Goal: Information Seeking & Learning: Learn about a topic

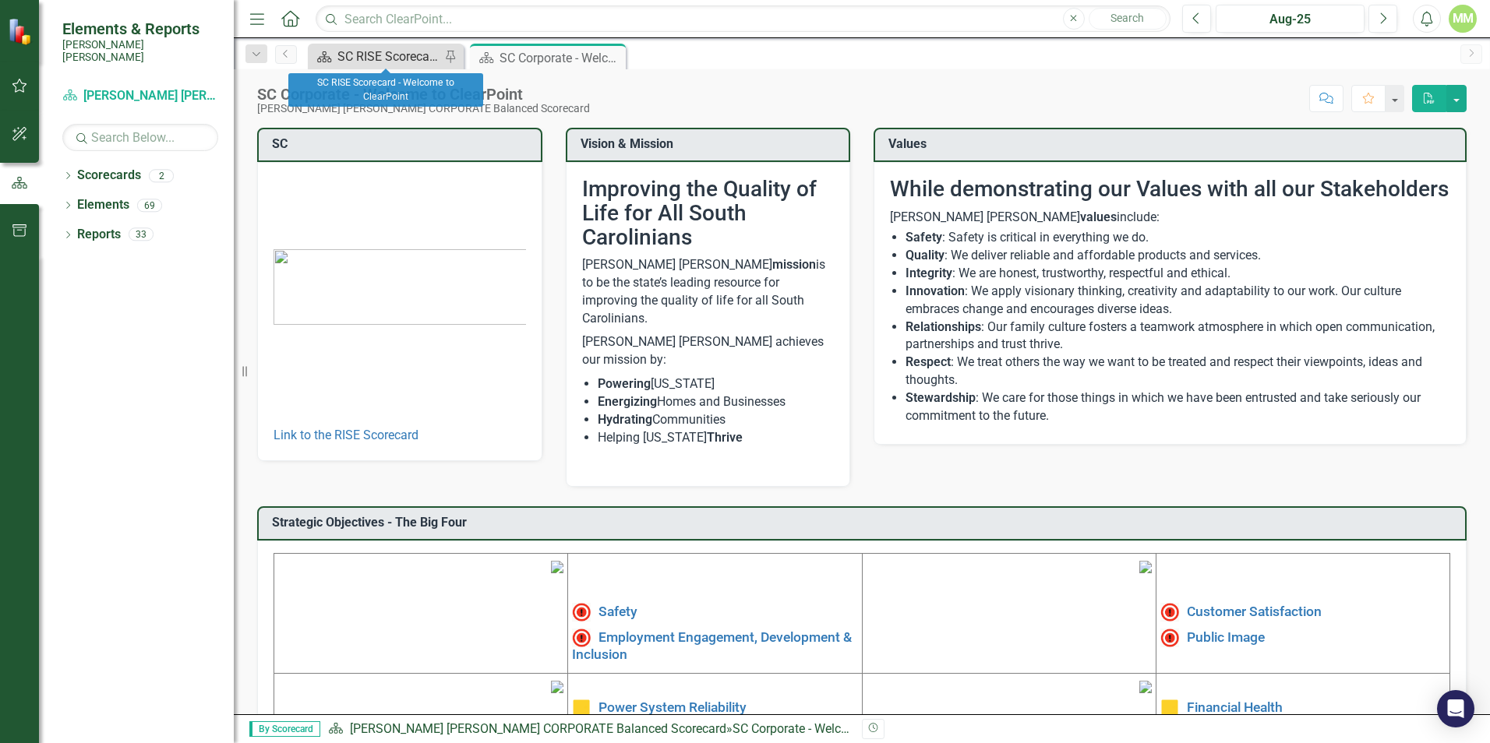
click at [376, 59] on div "SC RISE Scorecard - Welcome to ClearPoint" at bounding box center [388, 56] width 103 height 19
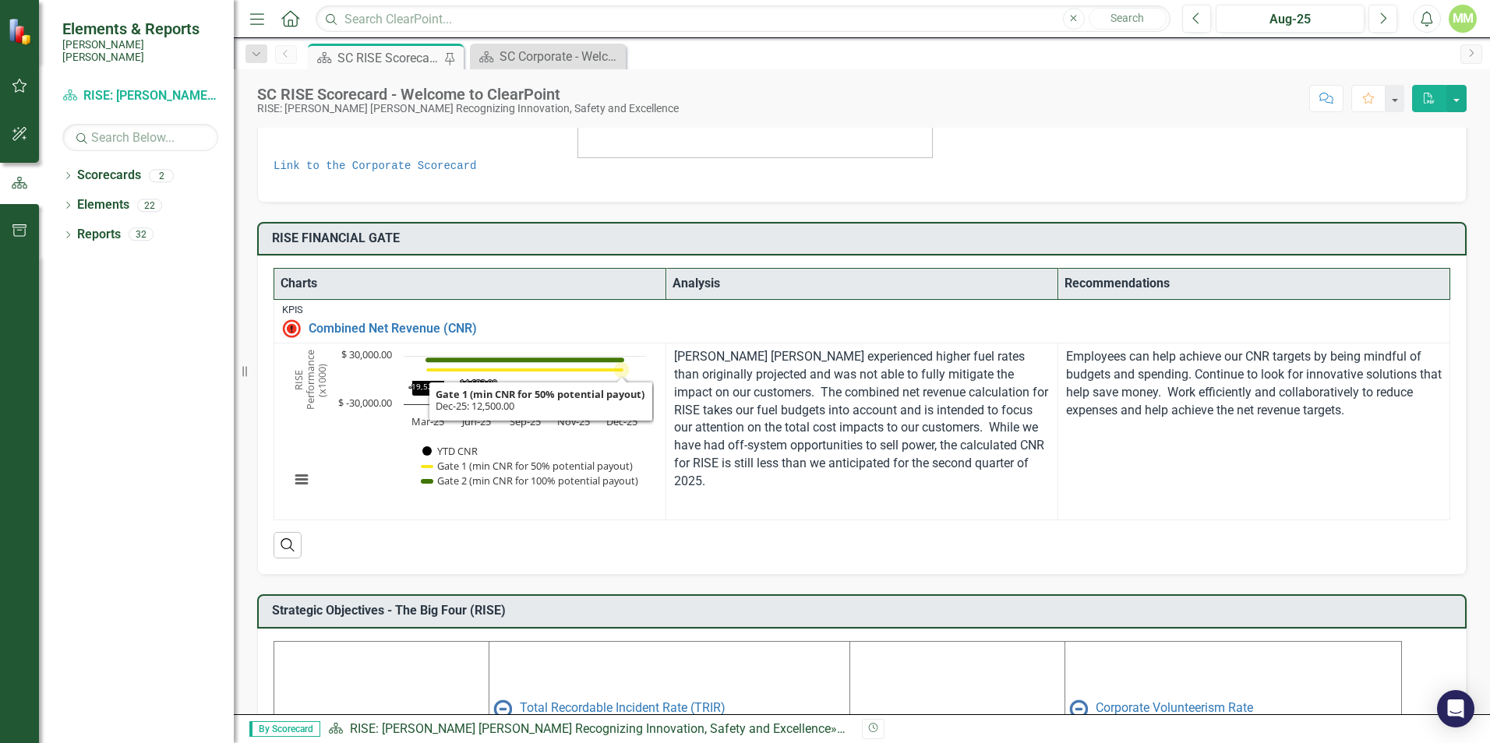
scroll to position [234, 0]
click at [1159, 401] on p "Employees can help achieve our CNR targets by being mindful of budgets and spen…" at bounding box center [1254, 382] width 376 height 71
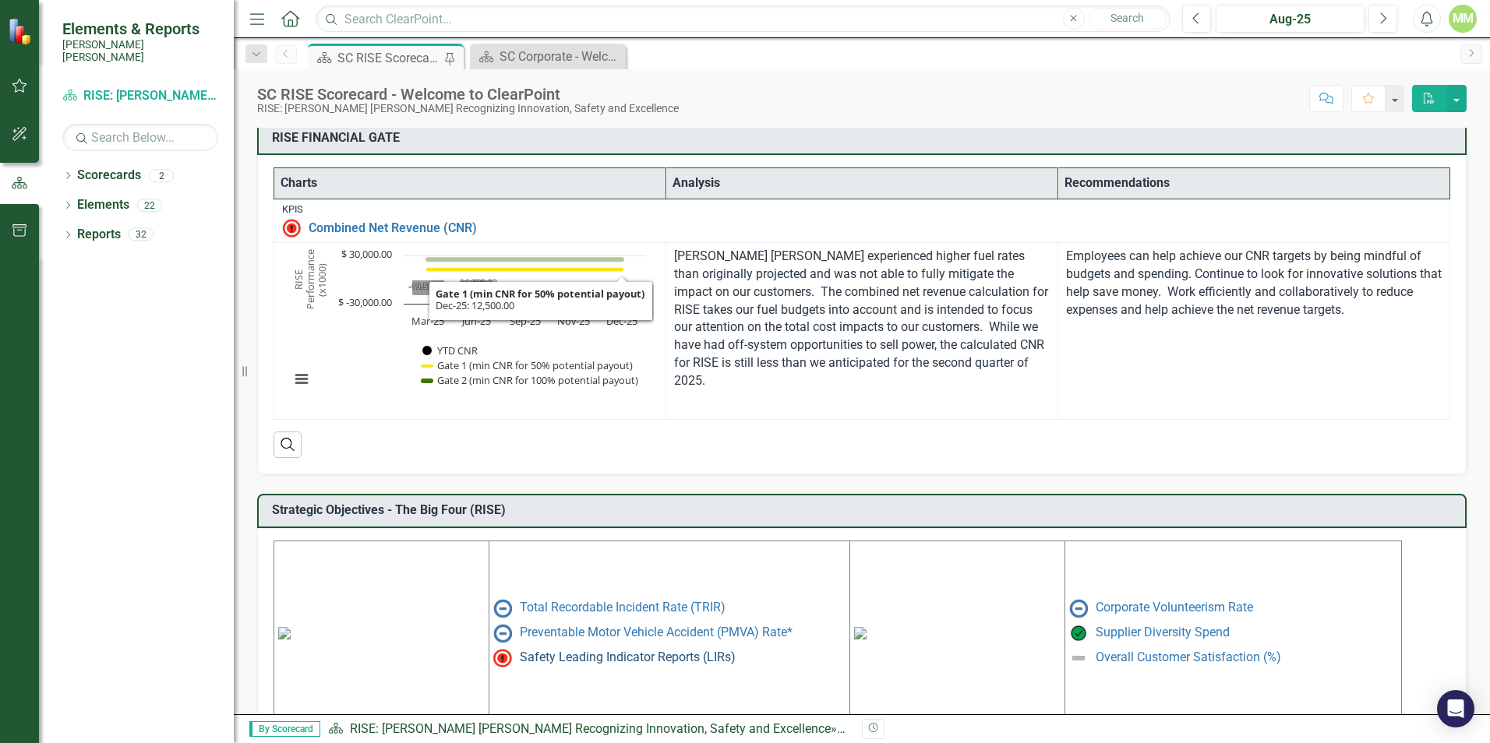
scroll to position [613, 0]
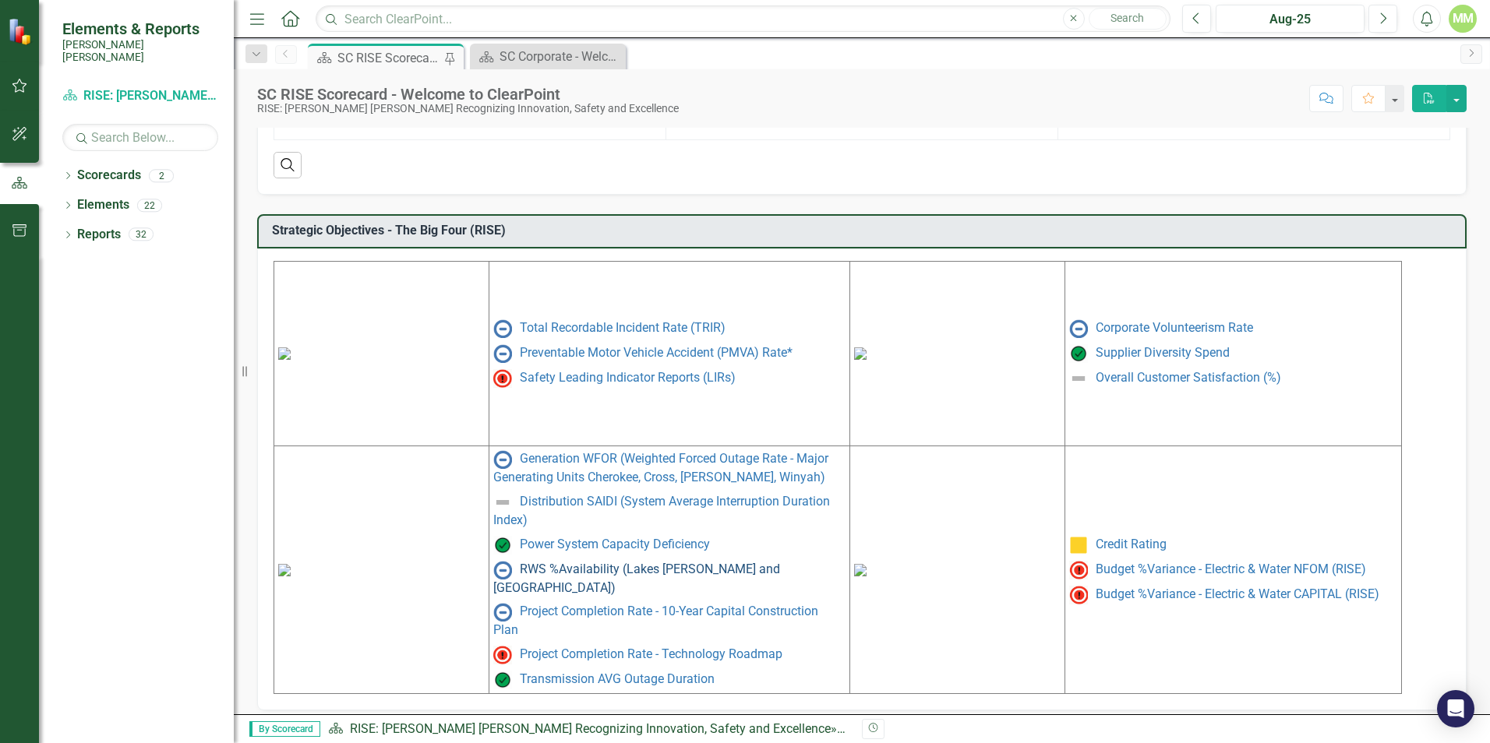
click at [623, 572] on link "RWS %Availability (Lakes [PERSON_NAME] and [GEOGRAPHIC_DATA])" at bounding box center [636, 579] width 287 height 34
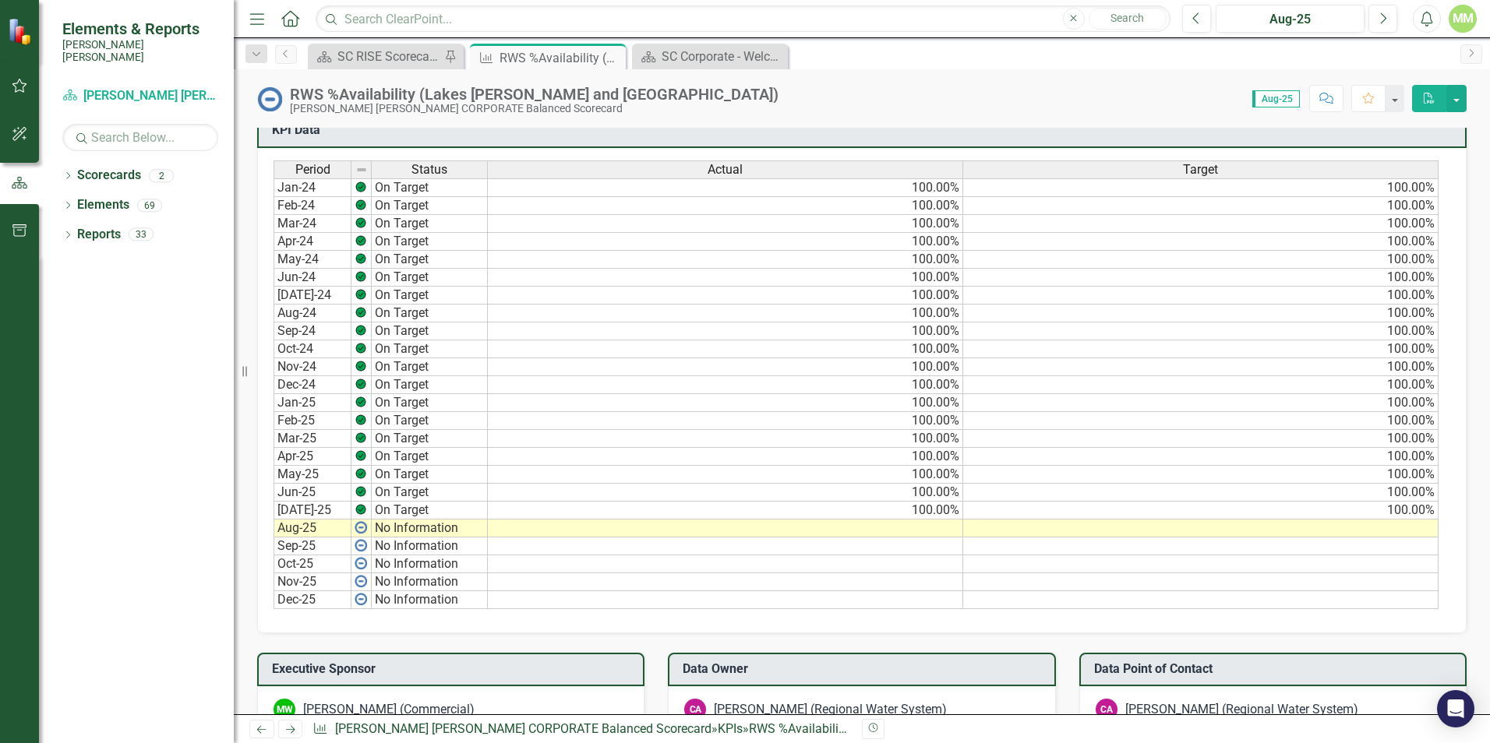
scroll to position [1163, 0]
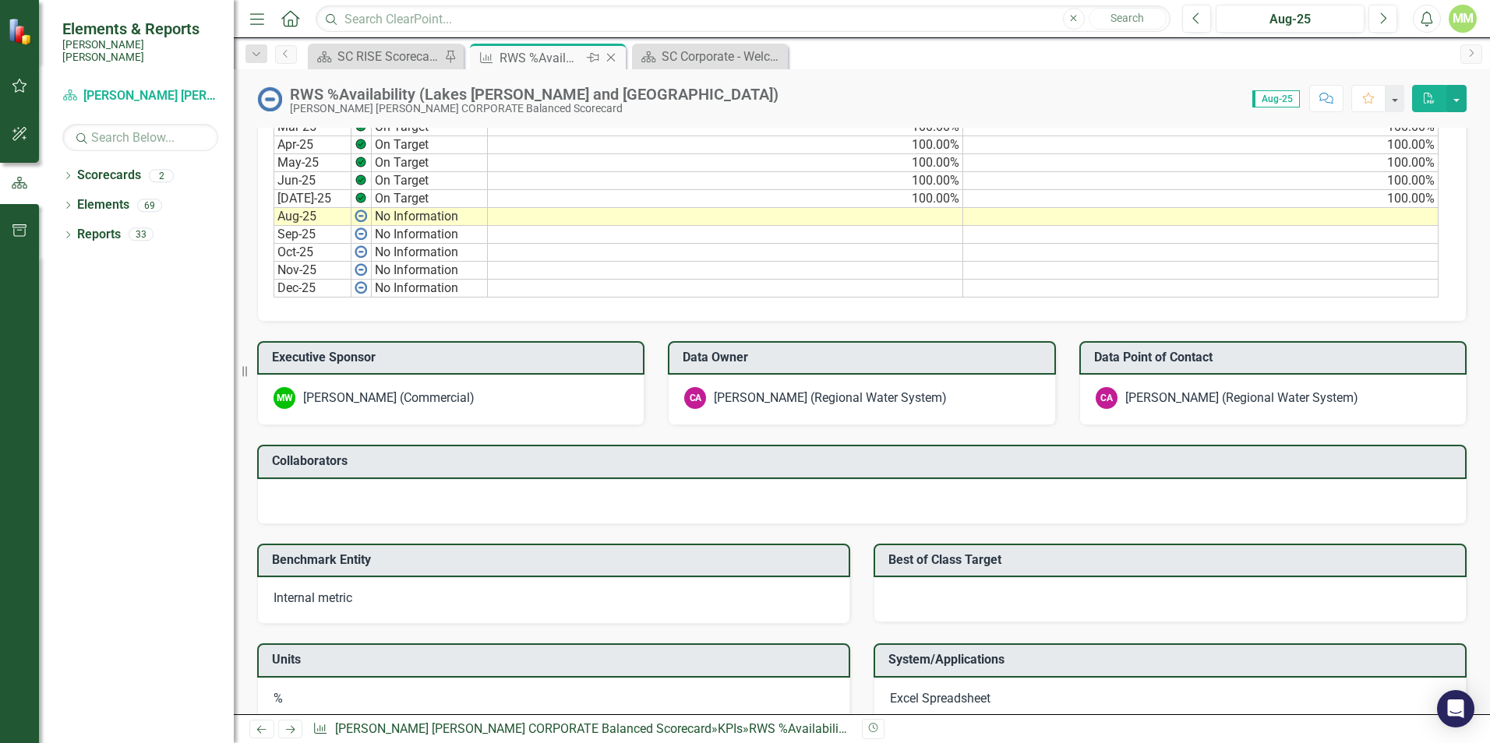
click at [615, 58] on icon "Close" at bounding box center [611, 57] width 16 height 12
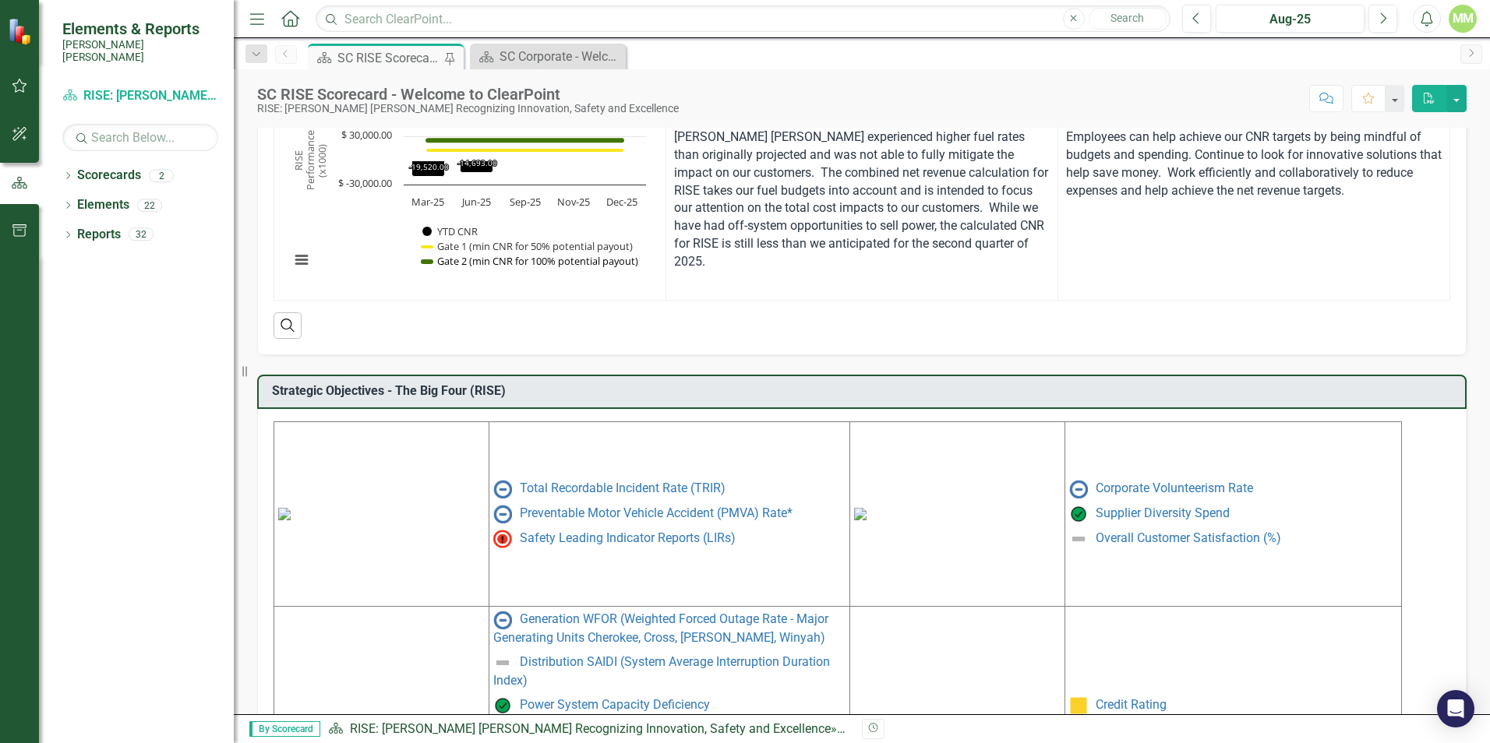
scroll to position [312, 0]
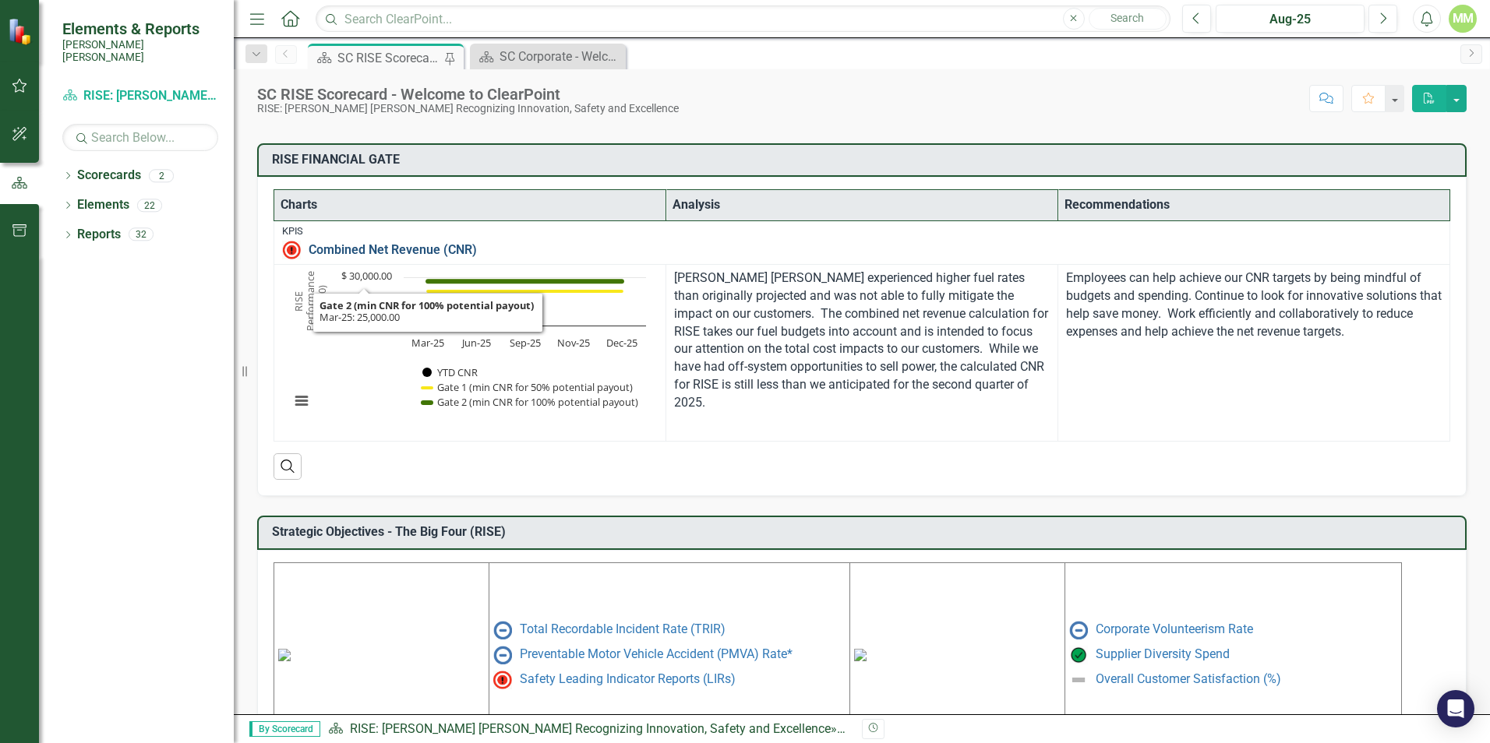
click at [392, 245] on link "Combined Net Revenue (CNR)" at bounding box center [875, 250] width 1133 height 14
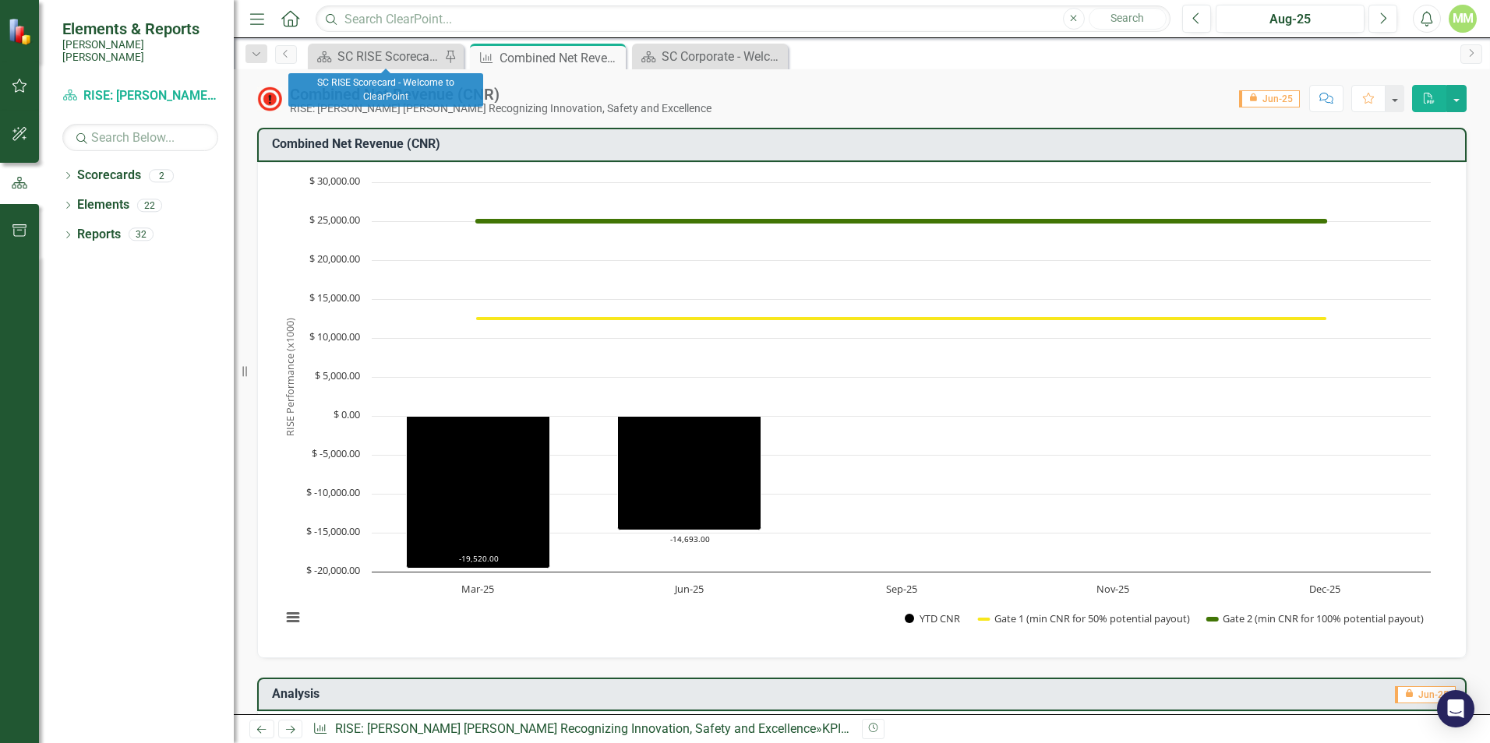
click at [309, 54] on div "Scorecard SC RISE Scorecard - Welcome to ClearPoint Pin" at bounding box center [386, 57] width 156 height 26
click at [358, 56] on div "SC RISE Scorecard - Welcome to ClearPoint" at bounding box center [388, 56] width 103 height 19
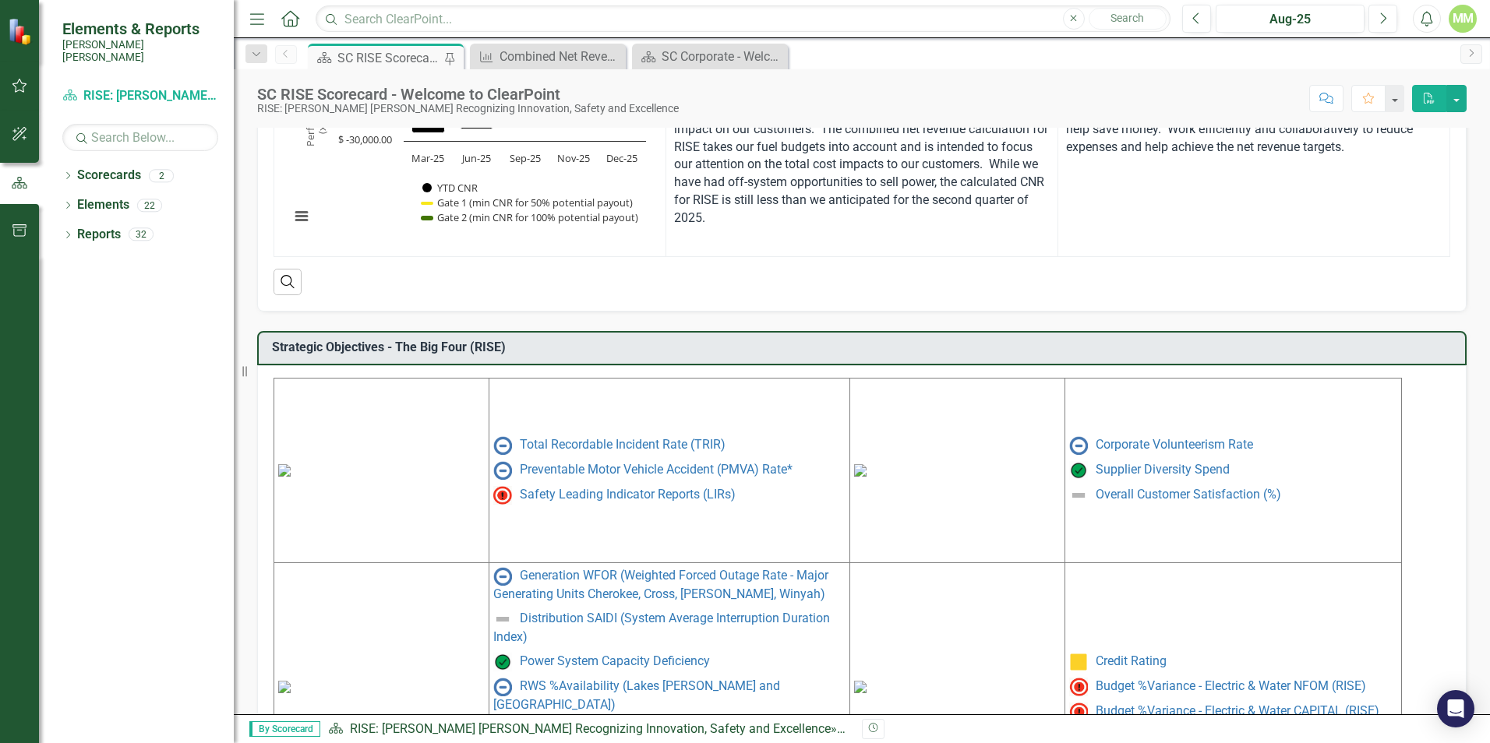
scroll to position [613, 0]
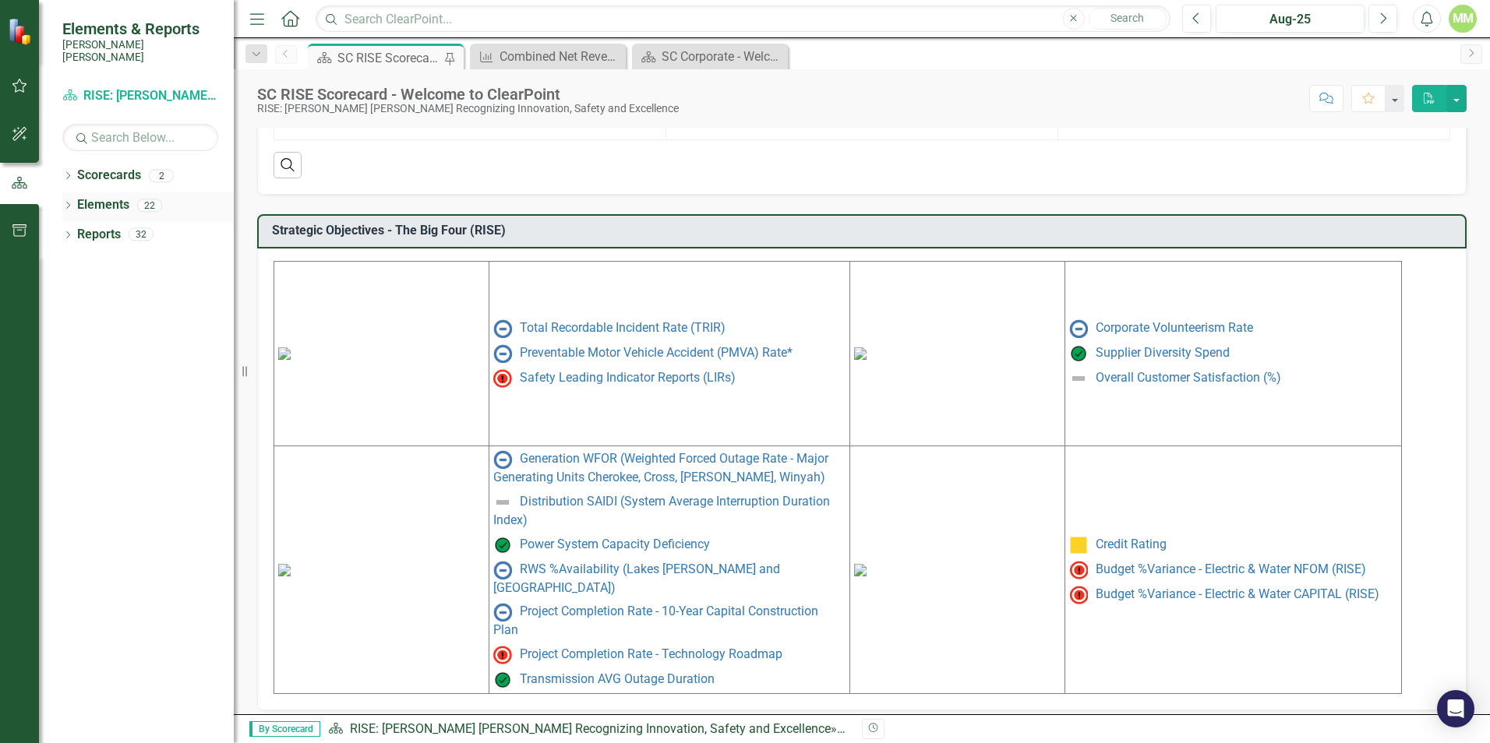
click at [66, 203] on icon "Dropdown" at bounding box center [67, 207] width 11 height 9
click at [80, 262] on icon "Dropdown" at bounding box center [75, 266] width 11 height 9
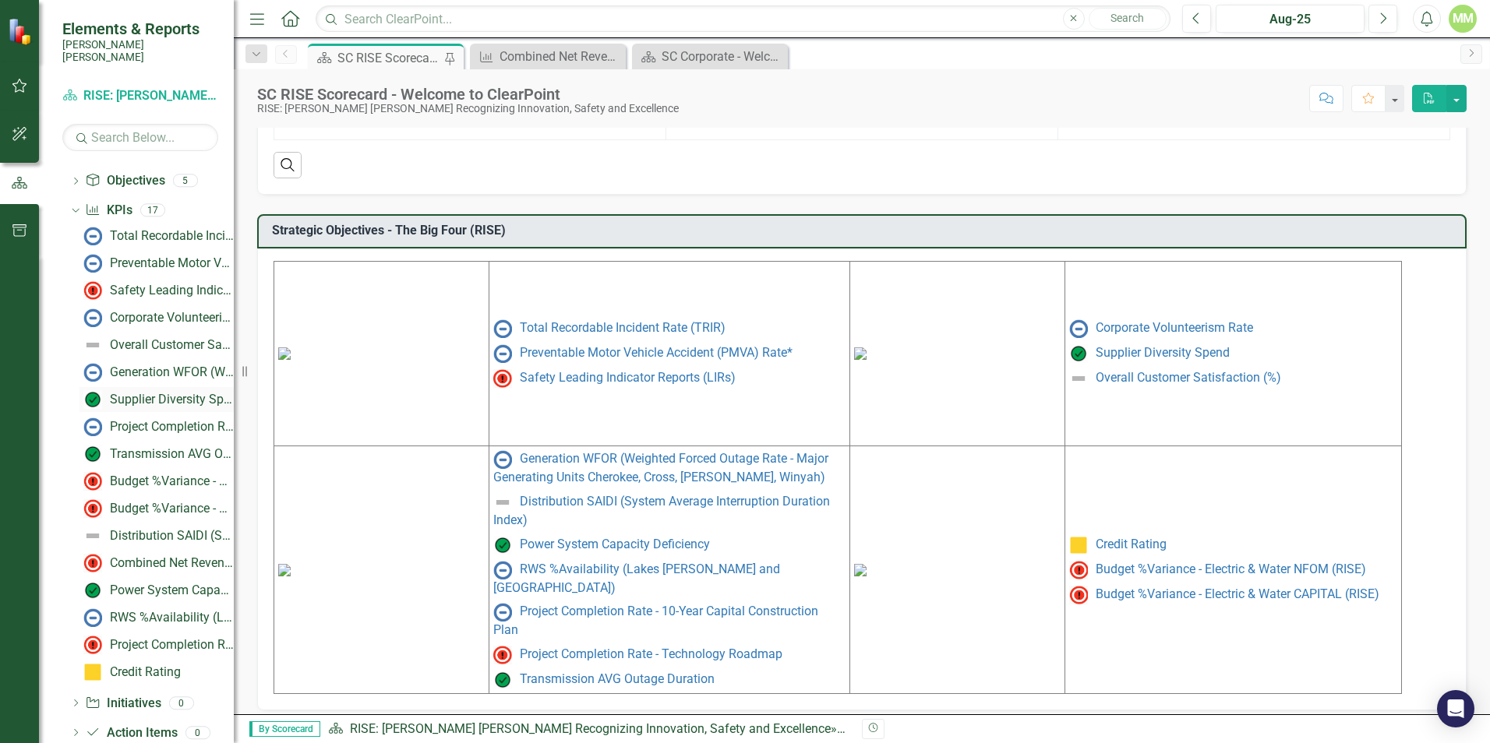
scroll to position [77, 0]
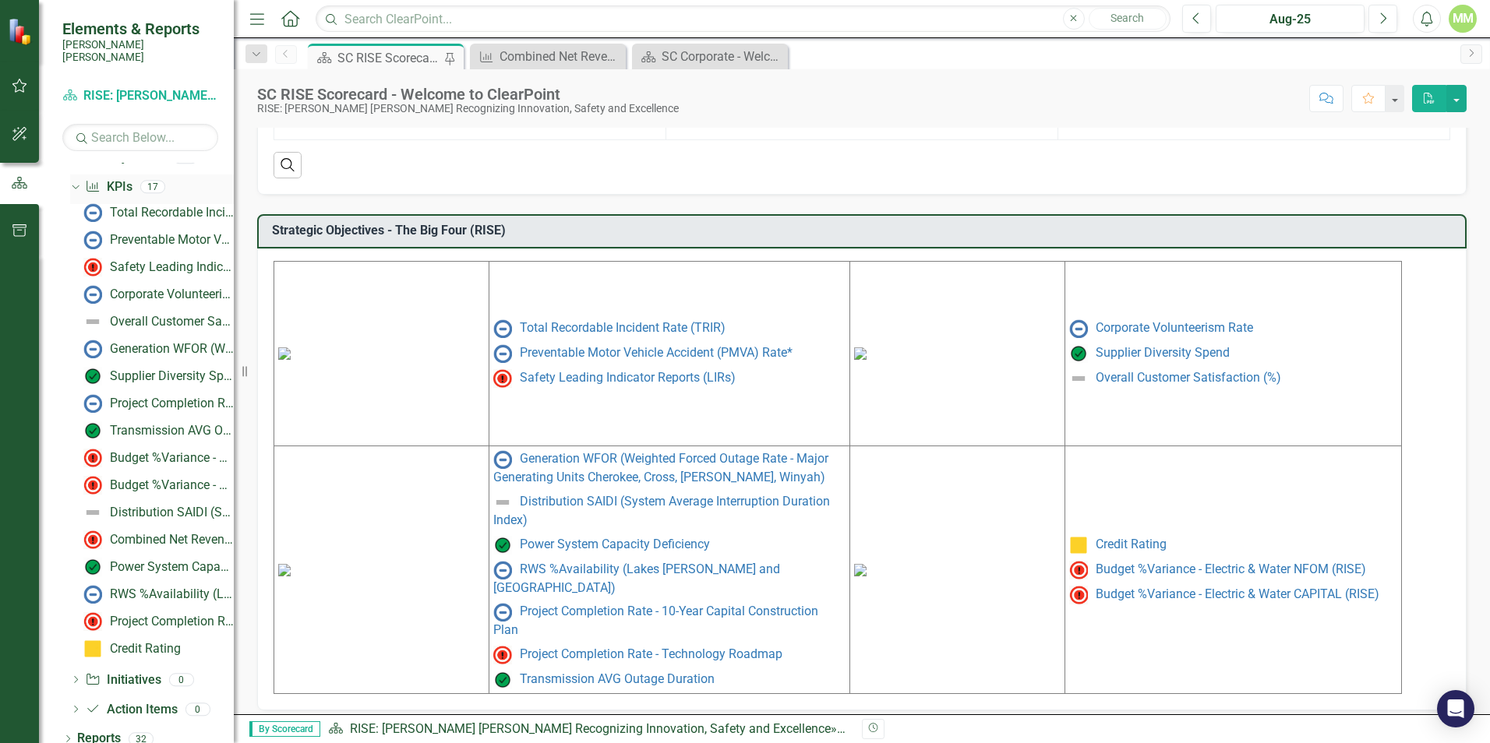
click at [77, 181] on icon "Dropdown" at bounding box center [73, 186] width 9 height 11
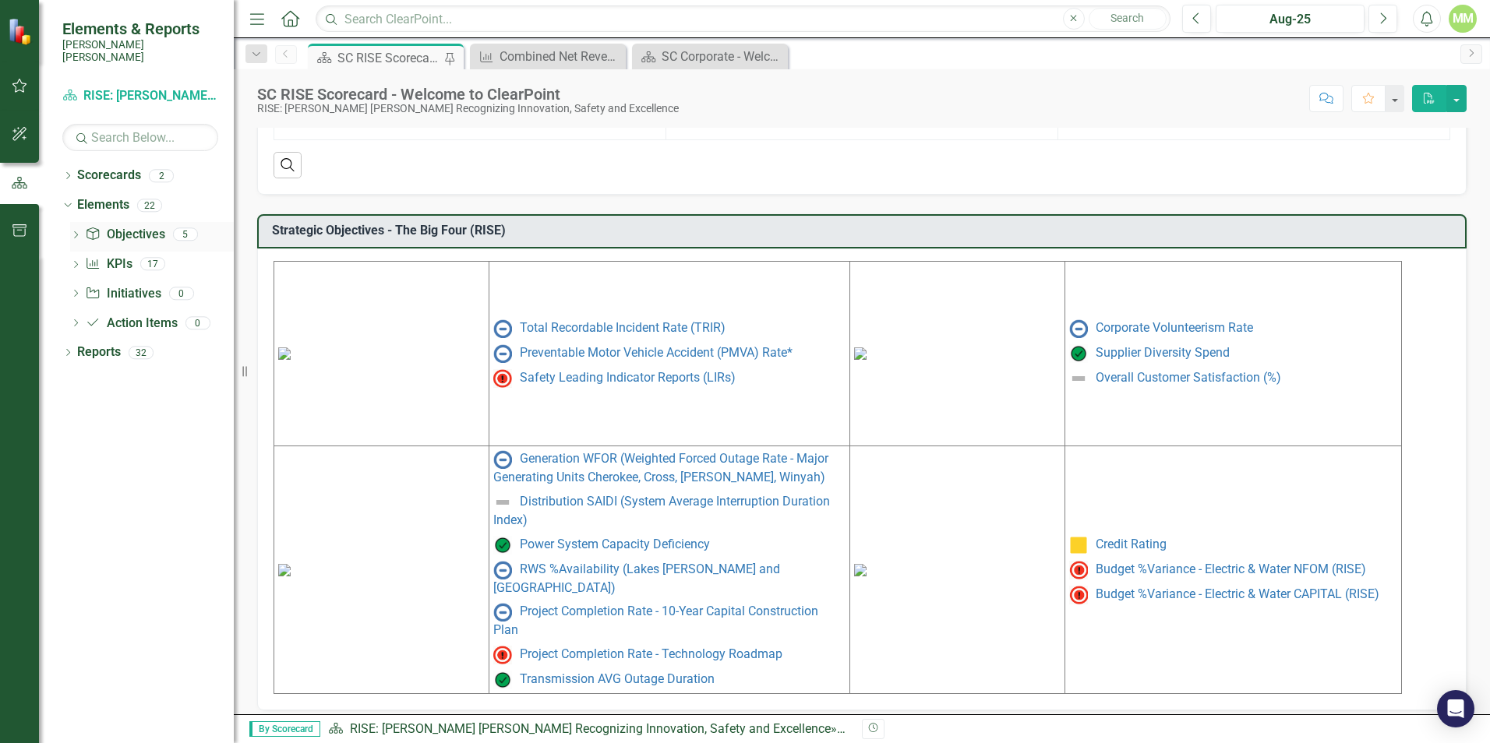
click at [79, 232] on icon "Dropdown" at bounding box center [75, 236] width 11 height 9
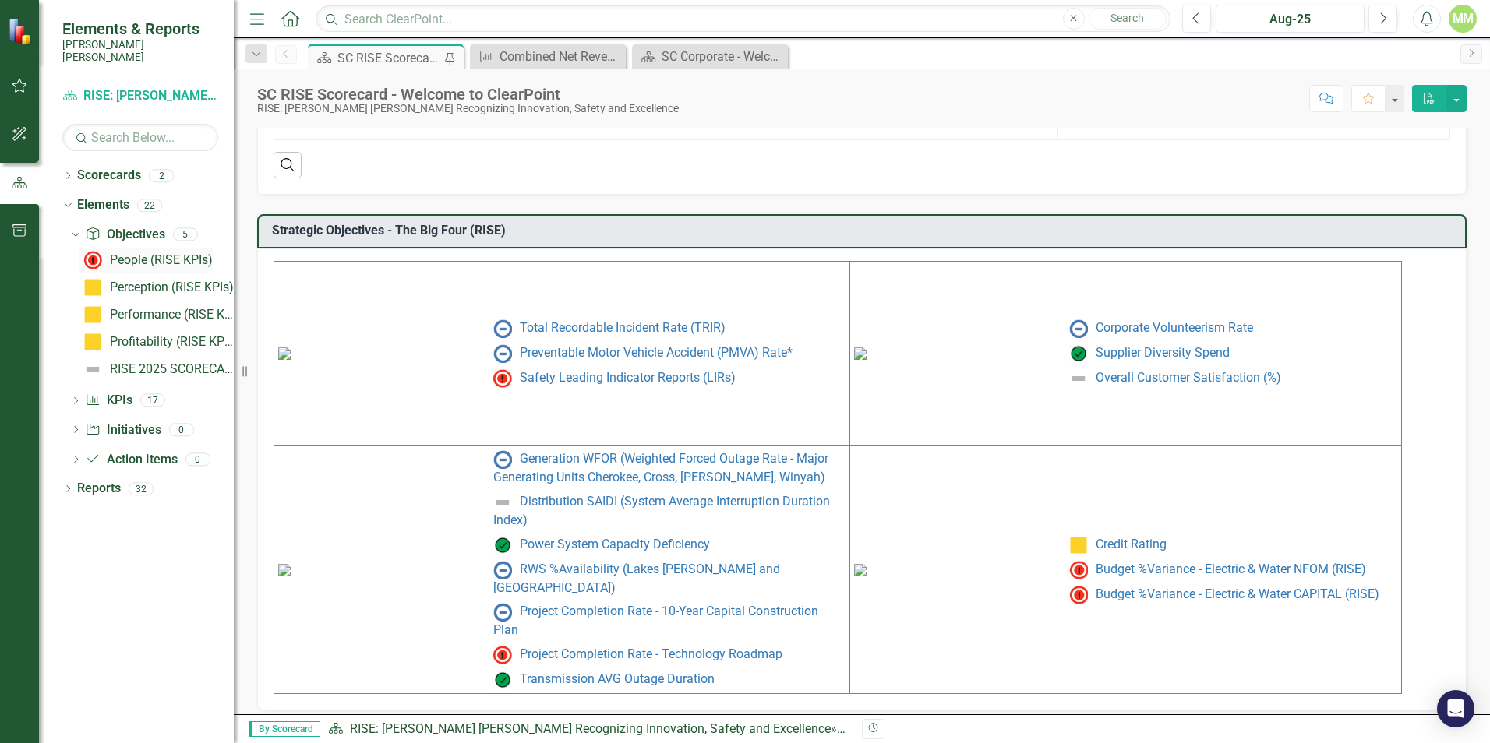
click at [135, 253] on div "People (RISE KPIs)" at bounding box center [161, 260] width 103 height 14
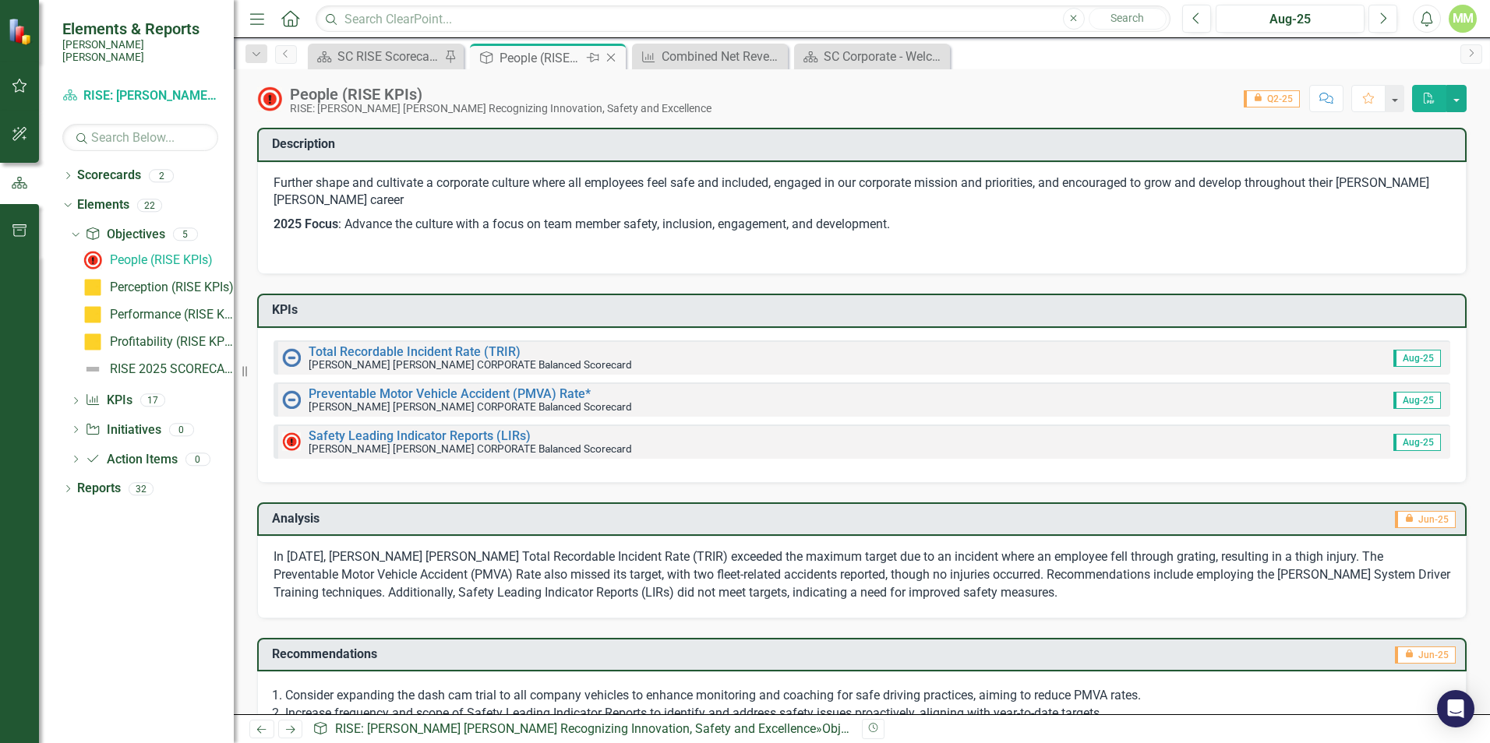
click at [606, 57] on icon "Close" at bounding box center [611, 57] width 16 height 12
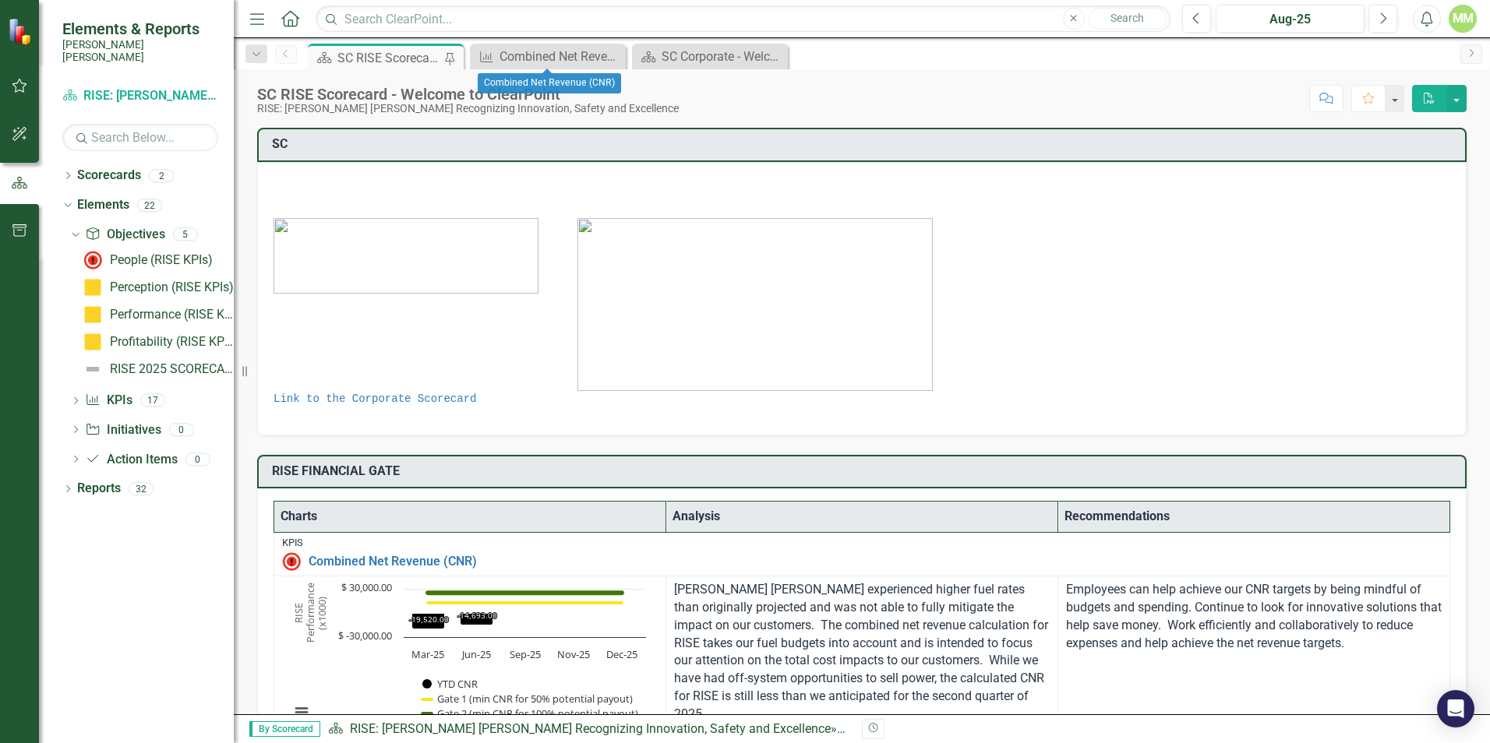
click at [0, 0] on icon "Close" at bounding box center [0, 0] width 0 height 0
click at [550, 51] on div "SC Corporate - Welcome to ClearPoint" at bounding box center [550, 56] width 103 height 19
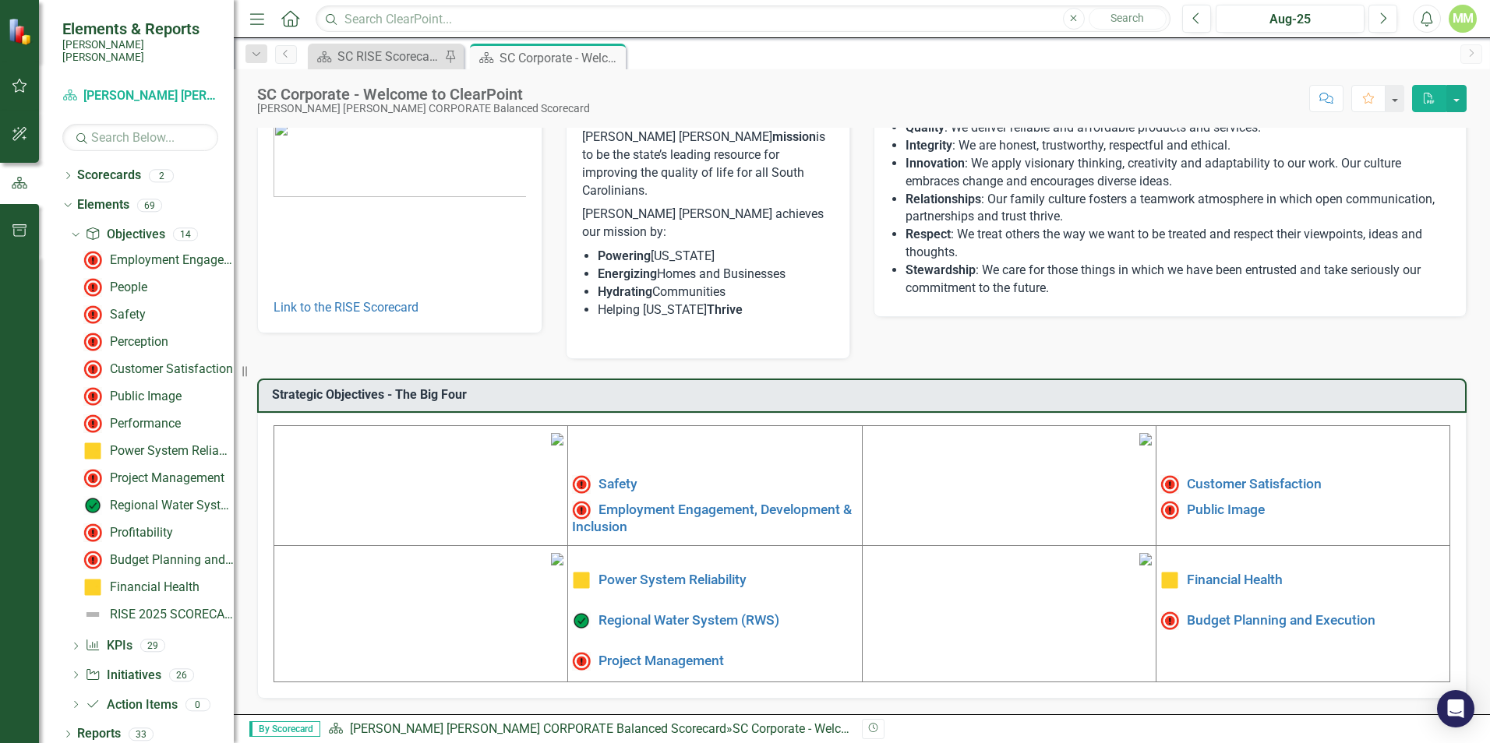
scroll to position [235, 0]
click at [551, 433] on img at bounding box center [557, 439] width 12 height 12
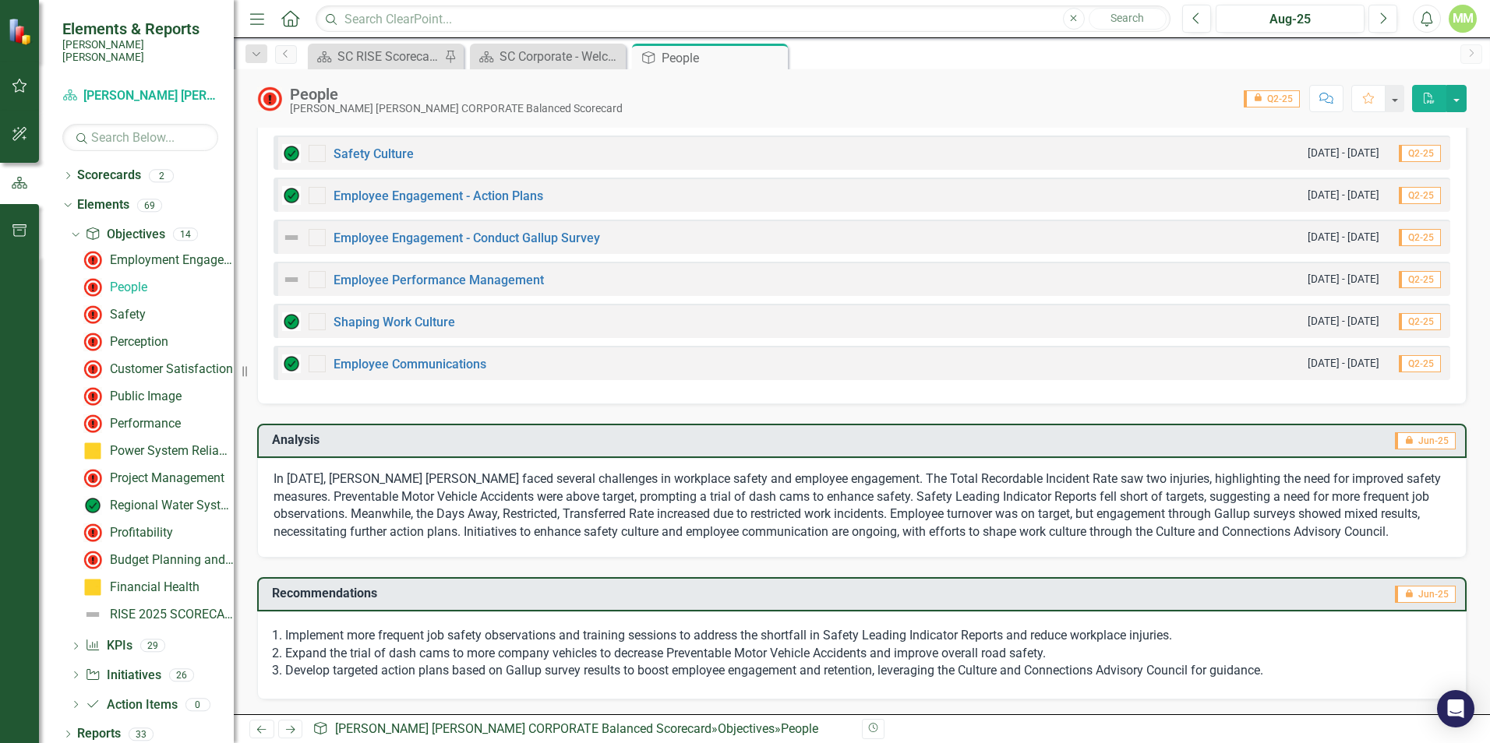
scroll to position [582, 0]
click at [393, 239] on link "Employee Engagement - Conduct Gallup Survey" at bounding box center [466, 237] width 266 height 15
